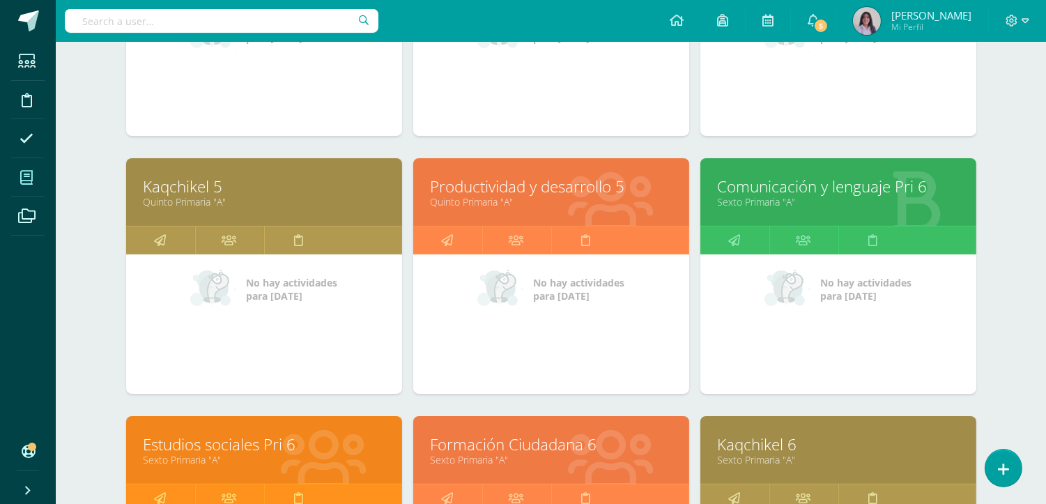
scroll to position [387, 0]
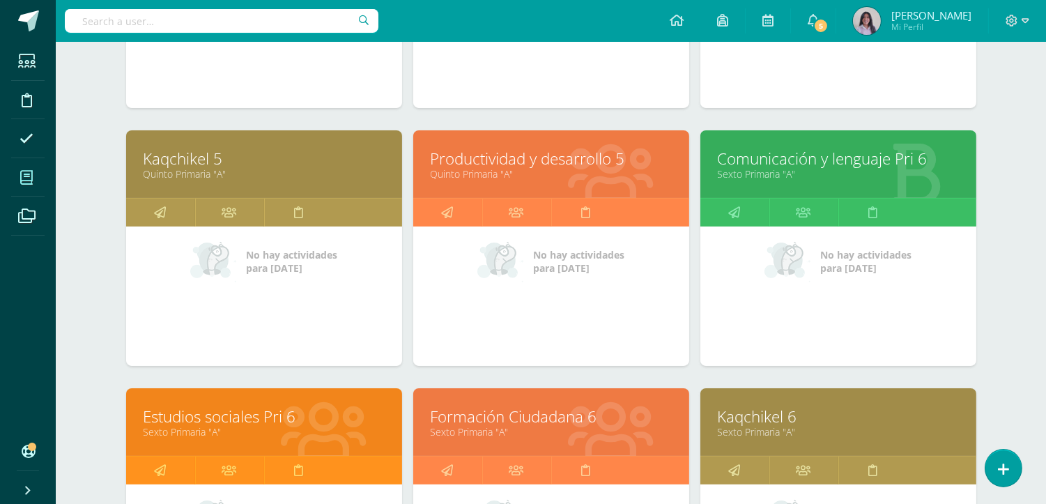
click at [772, 168] on link "Sexto Primaria "A"" at bounding box center [838, 173] width 241 height 13
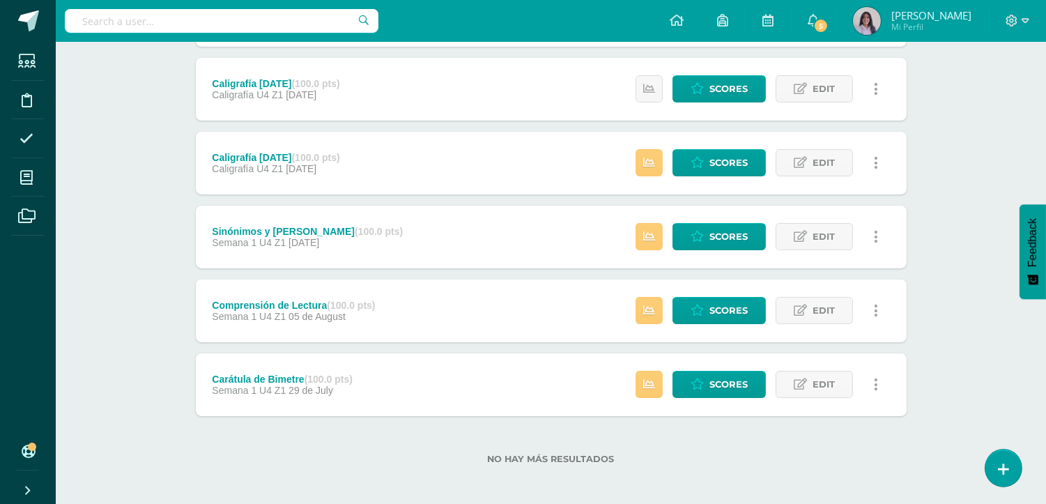
scroll to position [325, 0]
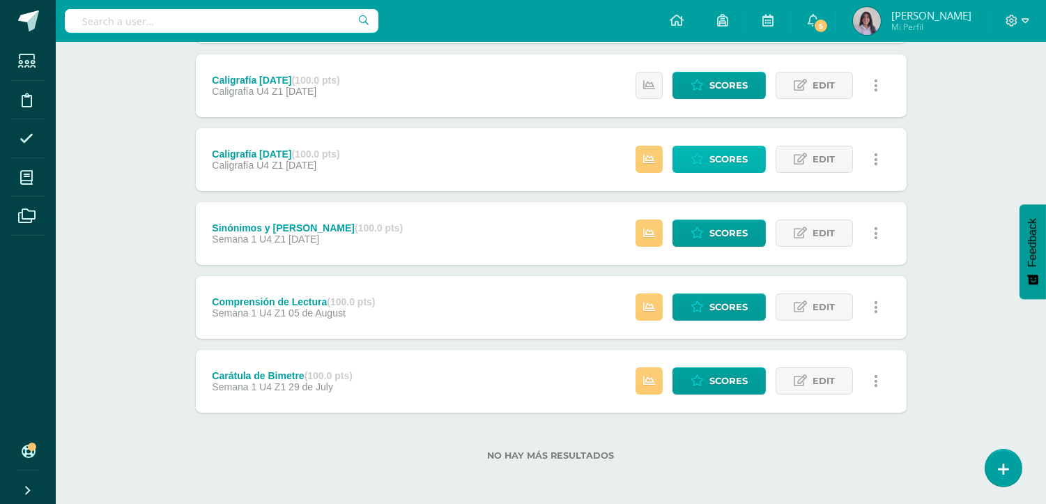
click at [721, 158] on span "Scores" at bounding box center [729, 159] width 38 height 26
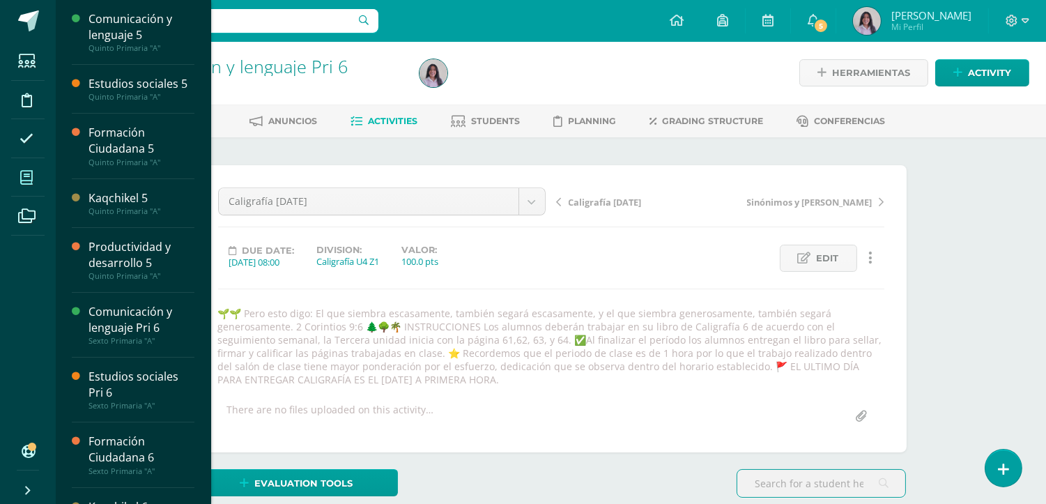
scroll to position [1, 0]
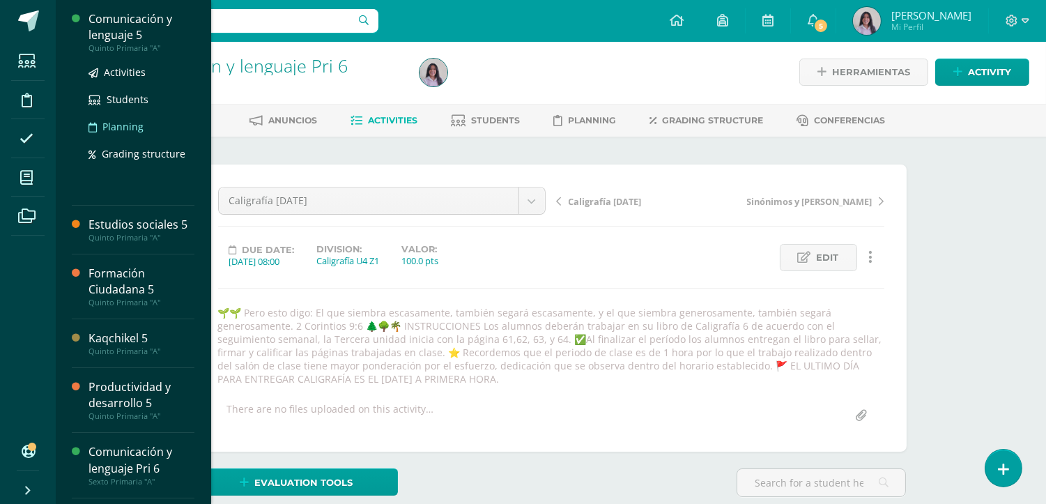
click at [123, 127] on span "Planning" at bounding box center [122, 126] width 41 height 13
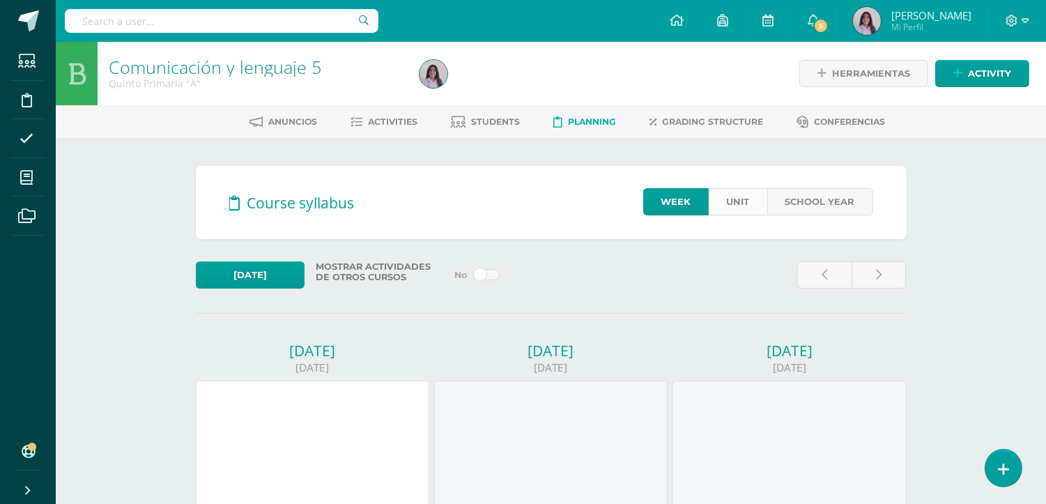
click at [730, 203] on link "Unit" at bounding box center [738, 201] width 59 height 27
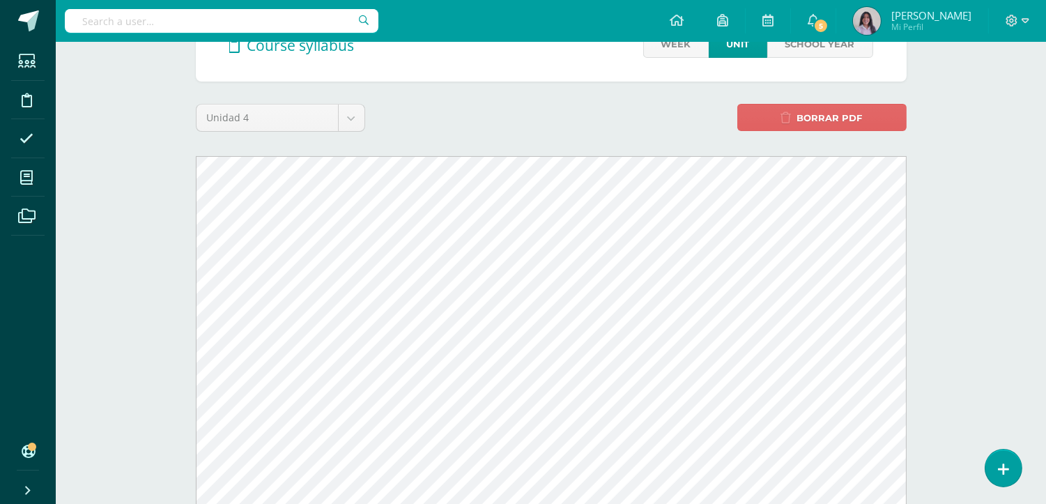
scroll to position [155, 0]
